Goal: Task Accomplishment & Management: Manage account settings

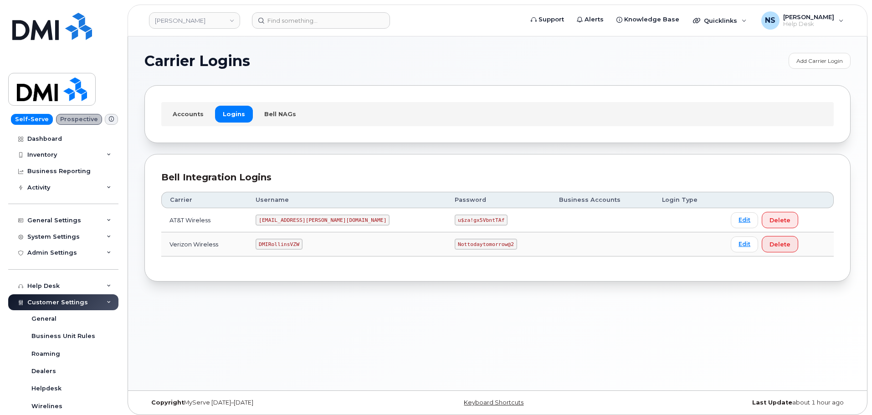
click at [297, 246] on code "DMIRollinsVZW" at bounding box center [279, 244] width 46 height 11
copy code "DMIRollinsVZW"
click at [455, 241] on code "Nottodaytomorrow@2" at bounding box center [486, 244] width 62 height 11
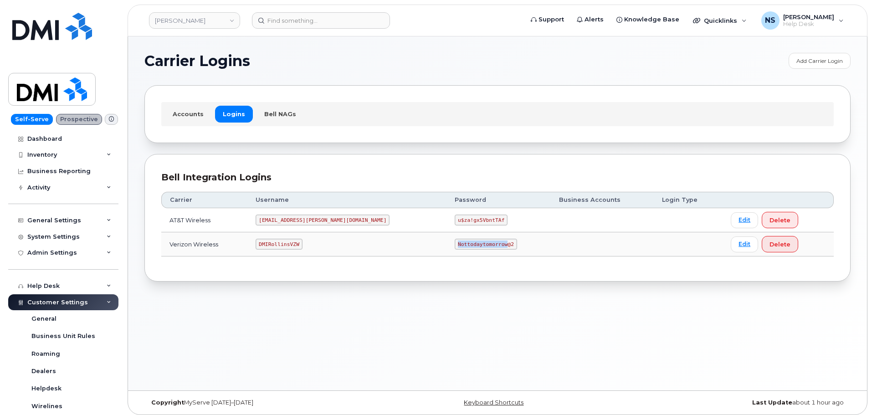
click at [455, 241] on code "Nottodaytomorrow@2" at bounding box center [486, 244] width 62 height 11
copy code "Nottodaytomorrow@2"
